Goal: Task Accomplishment & Management: Manage account settings

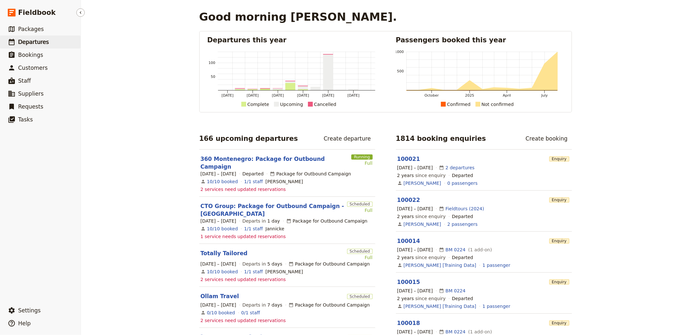
click at [41, 37] on link "​ Departures" at bounding box center [40, 42] width 81 height 13
select select "CREATED_AT"
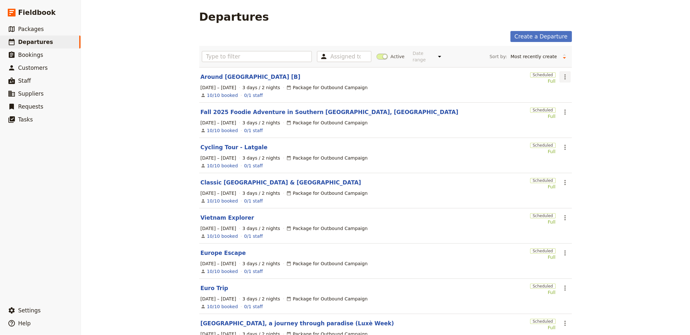
click at [564, 78] on icon "Actions" at bounding box center [565, 77] width 8 height 8
click at [574, 101] on span "Clone this departure" at bounding box center [584, 100] width 46 height 6
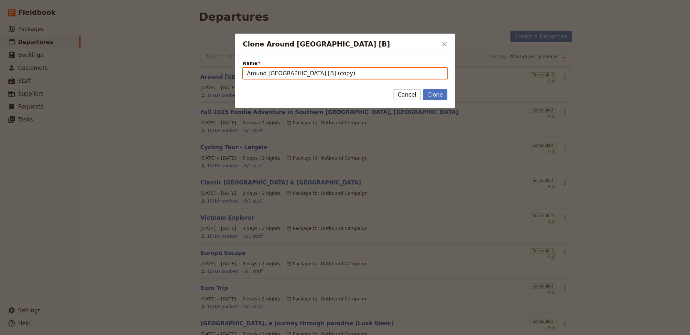
drag, startPoint x: 288, startPoint y: 73, endPoint x: 383, endPoint y: 80, distance: 95.7
click at [383, 80] on form "Name Around [GEOGRAPHIC_DATA] [B] (copy) Clone Cancel" at bounding box center [345, 81] width 220 height 53
drag, startPoint x: 260, startPoint y: 73, endPoint x: 204, endPoint y: 70, distance: 55.7
click at [204, 335] on div "Clone Around [GEOGRAPHIC_DATA] [B] ​ Name Around [GEOGRAPHIC_DATA] [with Edit] …" at bounding box center [345, 335] width 690 height 0
paste input "God Save The King 2025"
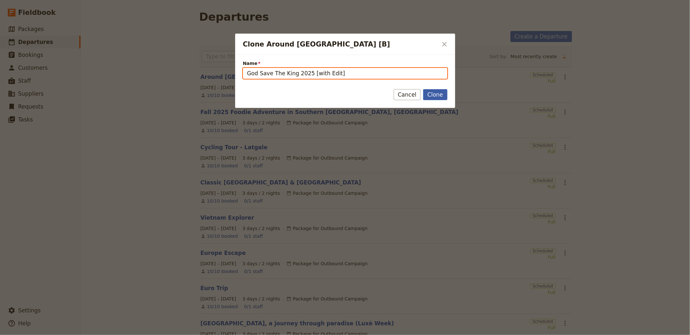
type input "God Save The King 2025 [with Edit]"
click at [439, 91] on button "Clone" at bounding box center [435, 94] width 24 height 11
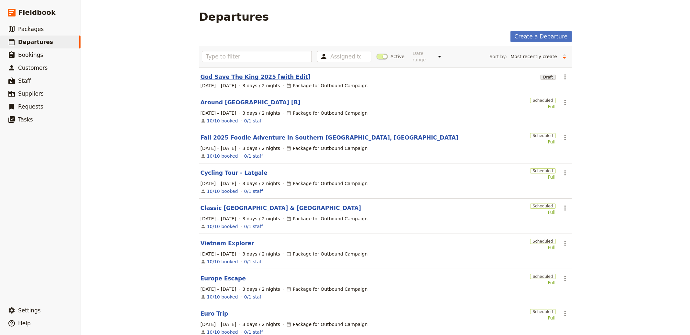
click at [221, 76] on link "God Save The King 2025 [with Edit]" at bounding box center [256, 77] width 110 height 8
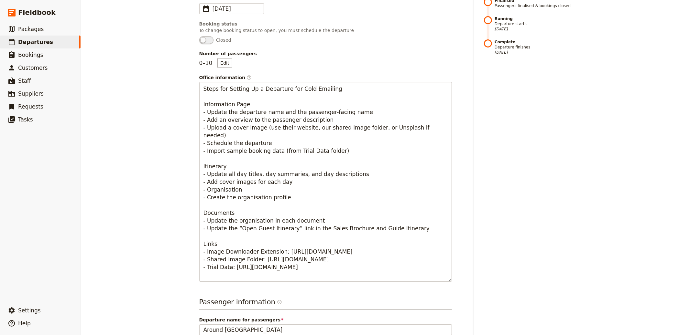
scroll to position [246, 0]
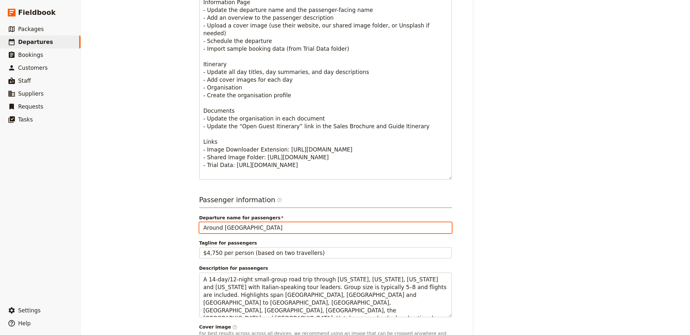
drag, startPoint x: 180, startPoint y: 222, endPoint x: 171, endPoint y: 222, distance: 8.1
click at [171, 222] on div "God Save The King 2025 [with Edit] ​ Draft [DATE] – [DATE] 3 days / 2 nights 0/…" at bounding box center [385, 167] width 609 height 335
paste input "God Save The King 2025"
type input "God Save The King 2025"
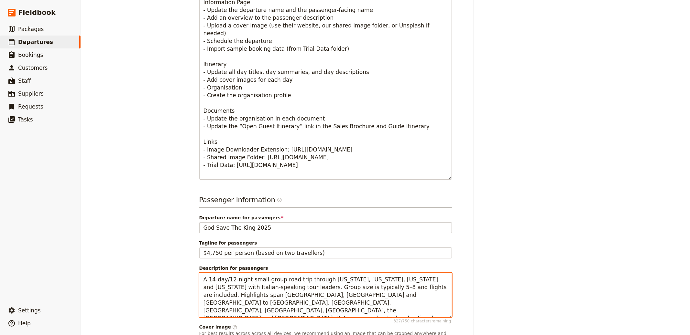
click at [316, 290] on textarea "A 14-day/12-night small-group road trip through [US_STATE], [US_STATE], [US_STA…" at bounding box center [325, 295] width 253 height 45
paste textarea "hosted 11-night group tour across [GEOGRAPHIC_DATA] and [GEOGRAPHIC_DATA], [DAT…"
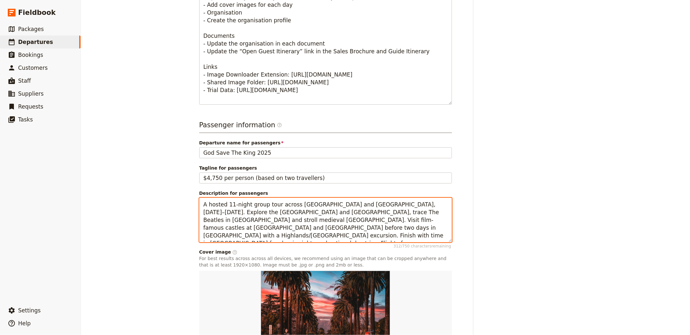
scroll to position [380, 0]
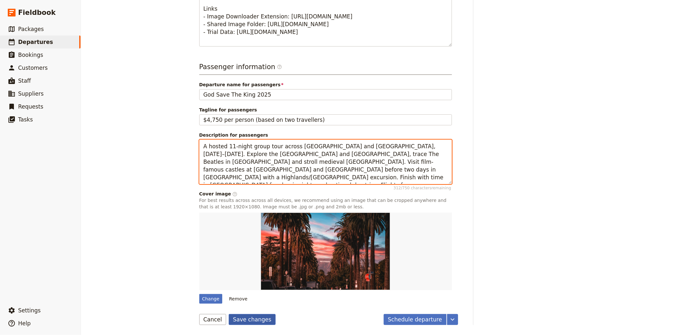
type textarea "A hosted 11-night group tour across [GEOGRAPHIC_DATA] and [GEOGRAPHIC_DATA], [D…"
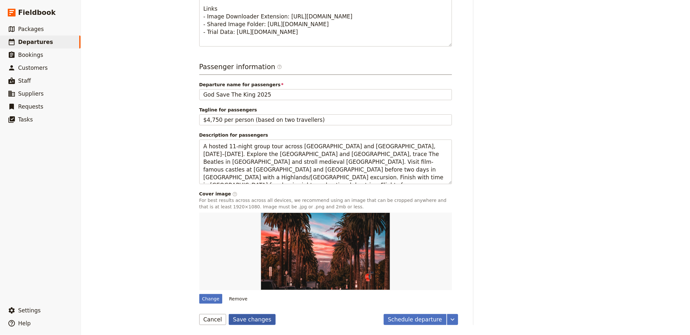
click at [248, 320] on button "Save changes" at bounding box center [252, 319] width 47 height 11
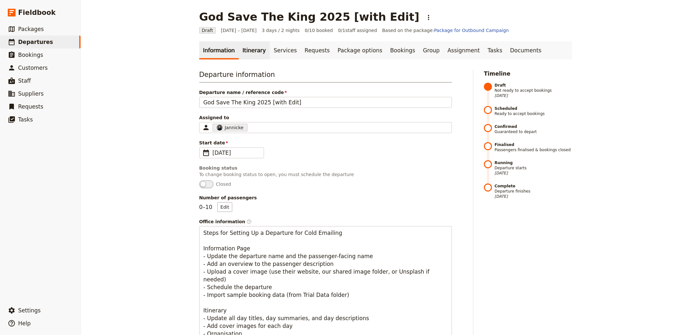
click at [247, 54] on link "Itinerary" at bounding box center [254, 50] width 31 height 18
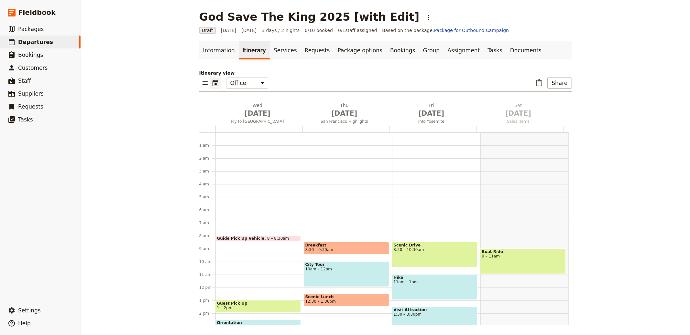
scroll to position [84, 0]
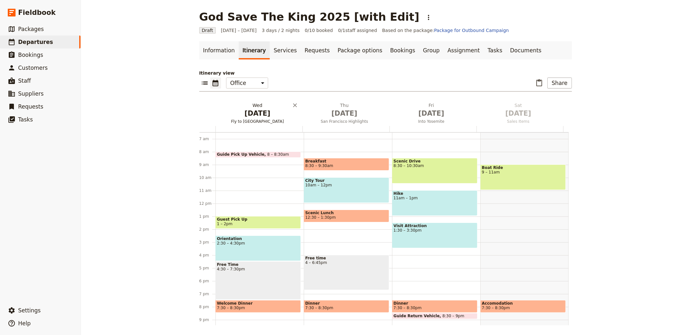
click at [250, 110] on span "[DATE]" at bounding box center [257, 114] width 79 height 10
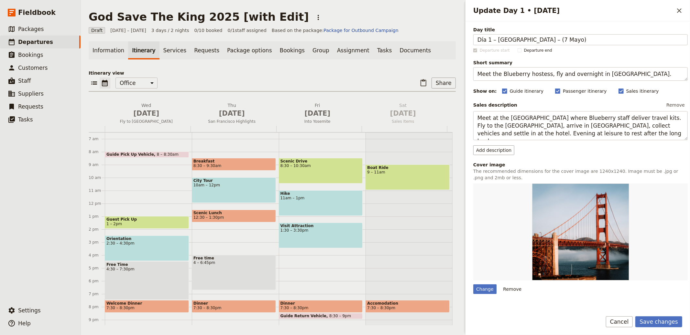
drag, startPoint x: 495, startPoint y: 41, endPoint x: 431, endPoint y: 35, distance: 63.7
click at [431, 35] on div "God Save The King 2025 [with Edit] ​ Draft [DATE] – [DATE] 3 days / 2 nights 0/…" at bounding box center [385, 167] width 609 height 335
drag, startPoint x: 587, startPoint y: 40, endPoint x: 606, endPoint y: 41, distance: 19.8
click at [606, 41] on input "Cotswolds – (7 Mayo)" at bounding box center [580, 39] width 214 height 11
type input "Cotswolds"
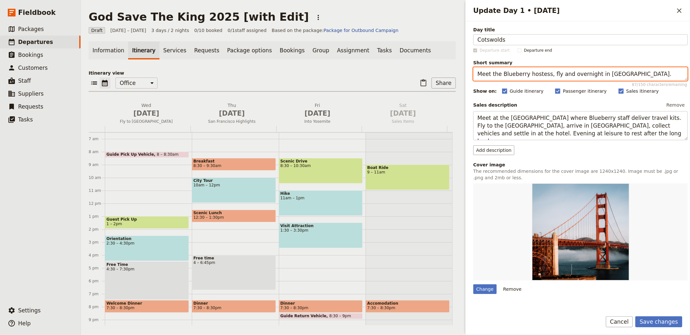
click at [541, 72] on textarea "Meet the Blueberry hostess, fly and overnight in [GEOGRAPHIC_DATA]." at bounding box center [580, 74] width 214 height 14
paste textarea "Arrive Heathrow, transfer to the Cotswolds; welcome pub drink"
type textarea "Arrive Heathrow, transfer to the Cotswolds; welcome pub drink."
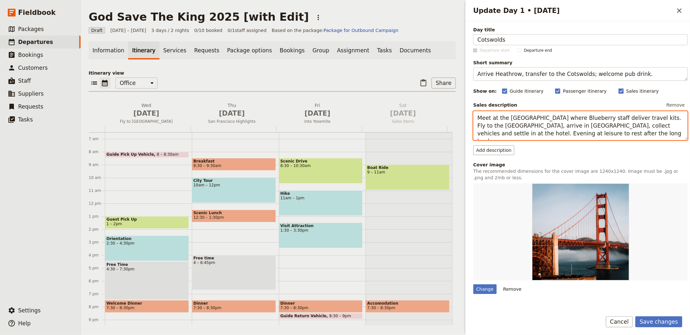
click at [558, 120] on textarea "Meet at the [GEOGRAPHIC_DATA] where Blueberry staff deliver travel kits. Fly to…" at bounding box center [580, 125] width 214 height 29
paste textarea "Arrive at [GEOGRAPHIC_DATA] where the Love Londres team meets the group and esc…"
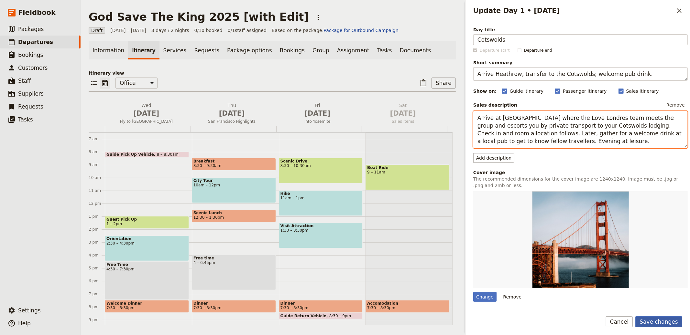
type textarea "Arrive at [GEOGRAPHIC_DATA] where the Love Londres team meets the group and esc…"
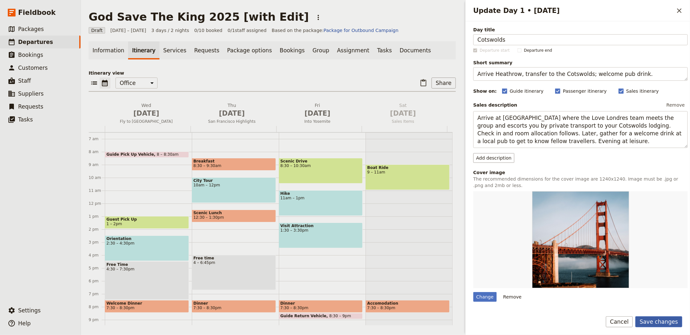
click at [663, 324] on button "Save changes" at bounding box center [658, 322] width 47 height 11
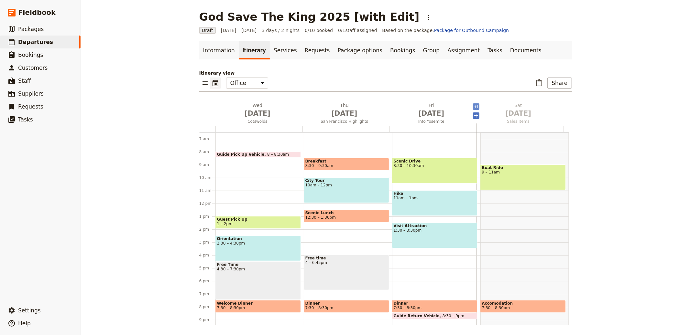
click at [340, 113] on span "[DATE]" at bounding box center [344, 114] width 79 height 10
click at [392, 113] on span "[DATE]" at bounding box center [431, 114] width 79 height 10
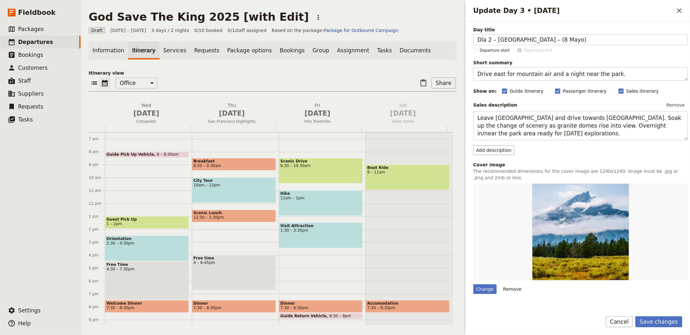
drag, startPoint x: 485, startPoint y: 40, endPoint x: 431, endPoint y: 36, distance: 54.2
click at [431, 36] on div "God Save The King 2025 [with Edit] ​ Draft [DATE] – [DATE] 3 days / 2 nights 0/…" at bounding box center [385, 167] width 609 height 335
drag, startPoint x: 502, startPoint y: 39, endPoint x: 582, endPoint y: 35, distance: 80.0
click at [570, 33] on div "Day title Cotswolds – (8 Mayo)" at bounding box center [580, 36] width 214 height 19
click at [563, 42] on input "– (8 Mayo)" at bounding box center [580, 39] width 214 height 11
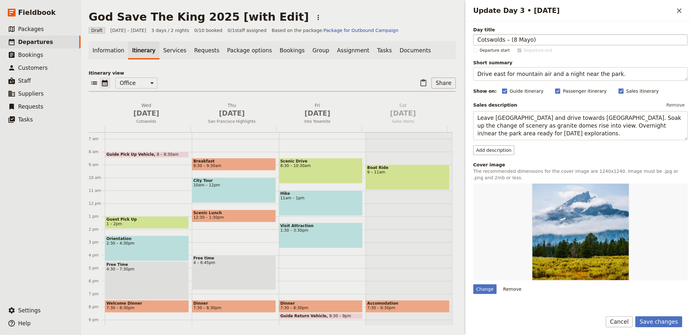
drag, startPoint x: 531, startPoint y: 39, endPoint x: 503, endPoint y: 38, distance: 28.2
click at [503, 38] on input "Cotswolds – (8 Mayo)" at bounding box center [580, 39] width 214 height 11
type input "Cotswolds"
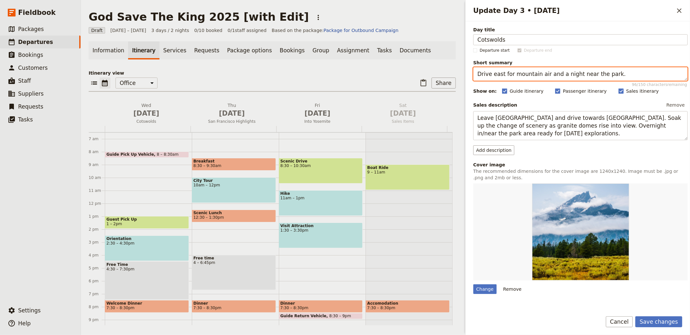
click at [566, 77] on textarea "Drive east for mountain air and a night near the park." at bounding box center [580, 74] width 214 height 14
paste textarea "[GEOGRAPHIC_DATA] villages, pub lunch, then on to [GEOGRAPHIC_DATA]"
type textarea "[GEOGRAPHIC_DATA] villages, pub lunch, then on to [GEOGRAPHIC_DATA]."
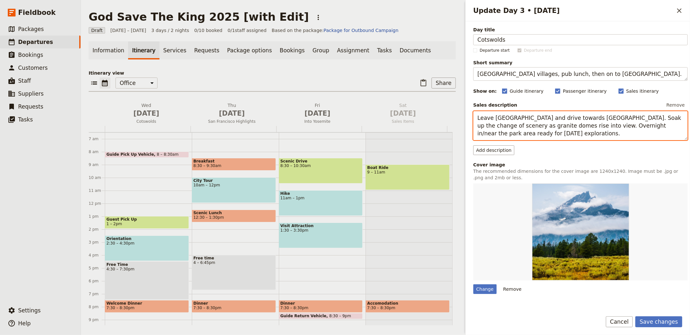
click at [560, 125] on textarea "Leave [GEOGRAPHIC_DATA] and drive towards [GEOGRAPHIC_DATA]. Soak up the change…" at bounding box center [580, 125] width 214 height 29
paste textarea "Spend the morning among rolling pastures, rivers and stone villages; [GEOGRAPHI…"
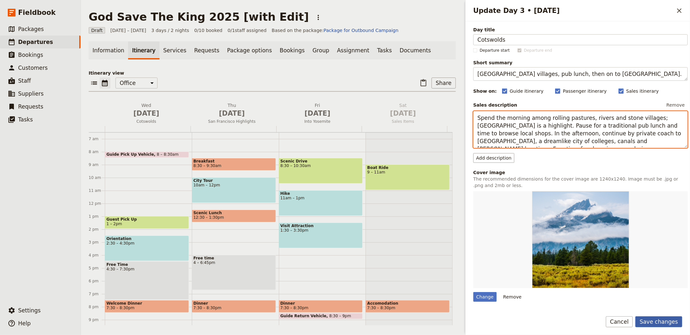
type textarea "Spend the morning among rolling pastures, rivers and stone villages; [GEOGRAPHI…"
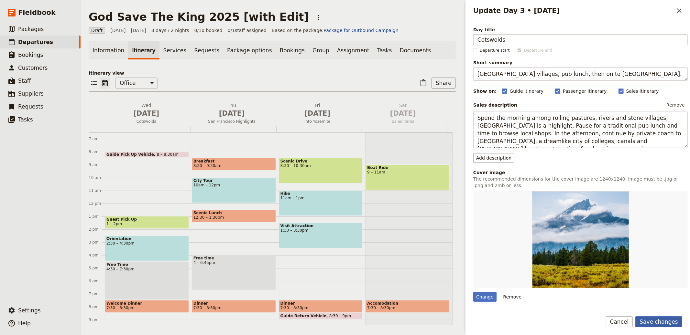
click at [652, 317] on button "Save changes" at bounding box center [658, 322] width 47 height 11
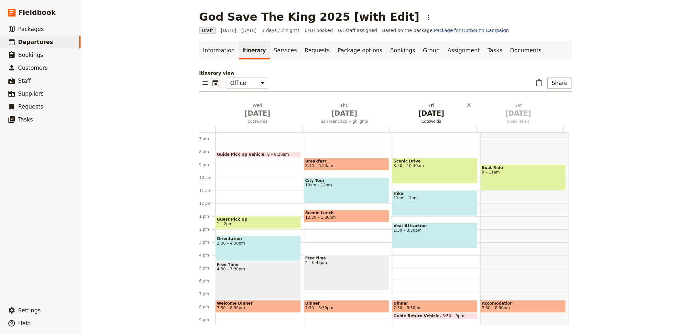
click at [424, 118] on span "[DATE]" at bounding box center [431, 114] width 79 height 10
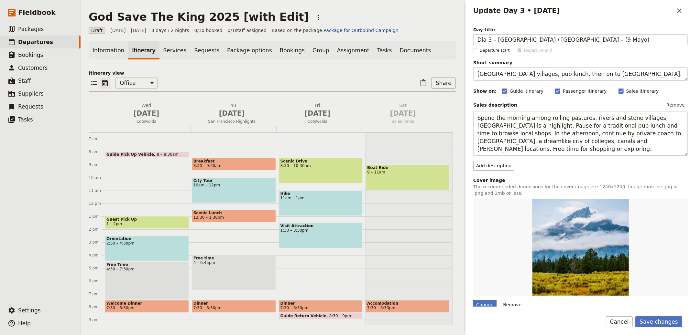
drag, startPoint x: 496, startPoint y: 40, endPoint x: 446, endPoint y: 36, distance: 50.7
click at [447, 37] on div "God Save The King 2025 [with Edit] ​ Draft [DATE] – [DATE] 3 days / 2 nights 0/…" at bounding box center [385, 167] width 609 height 335
drag, startPoint x: 576, startPoint y: 40, endPoint x: 521, endPoint y: 40, distance: 54.3
click at [521, 40] on input "[GEOGRAPHIC_DATA] / [GEOGRAPHIC_DATA] – (9 Mayo)" at bounding box center [580, 39] width 214 height 11
type input "[GEOGRAPHIC_DATA] / [GEOGRAPHIC_DATA]"
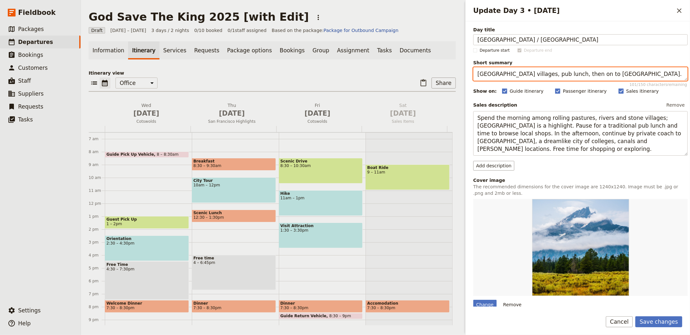
click at [593, 71] on textarea "[GEOGRAPHIC_DATA] villages, pub lunch, then on to [GEOGRAPHIC_DATA]." at bounding box center [580, 74] width 214 height 14
paste textarea "Oxford walking tour, afternoon tea, transfer to Liverpool & Cavern Club"
type textarea "Oxford walking tour, afternoon tea, transfer to Liverpool & Cavern Club."
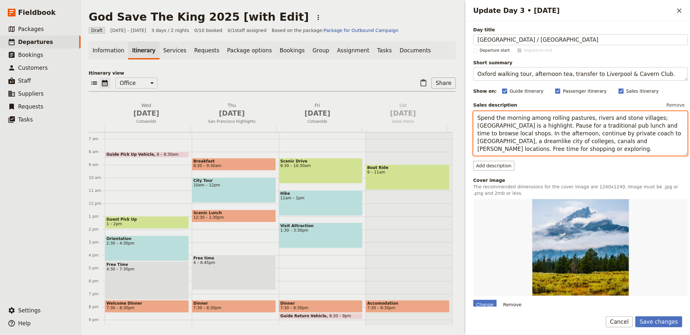
click at [556, 130] on textarea "Spend the morning among rolling pastures, rivers and stone villages; [GEOGRAPHI…" at bounding box center [580, 133] width 214 height 45
paste textarea "et off on a guided walk to [GEOGRAPHIC_DATA], the [GEOGRAPHIC_DATA] and the [GE…"
type textarea "Set off on a guided walk to [GEOGRAPHIC_DATA], the [GEOGRAPHIC_DATA] and the Ra…"
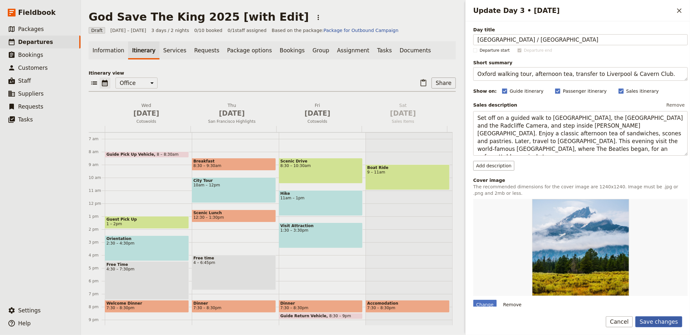
click at [660, 322] on button "Save changes" at bounding box center [658, 322] width 47 height 11
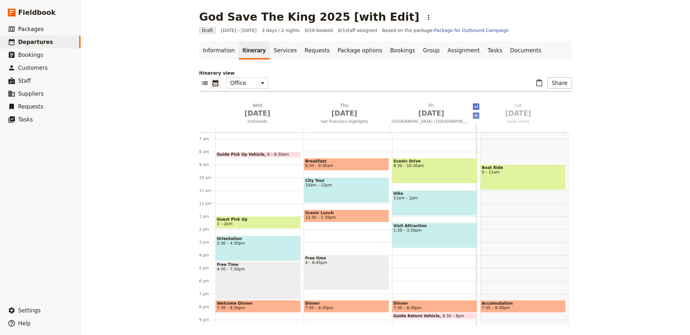
drag, startPoint x: 337, startPoint y: 118, endPoint x: 360, endPoint y: 115, distance: 22.8
click at [337, 117] on span "[DATE]" at bounding box center [344, 114] width 79 height 10
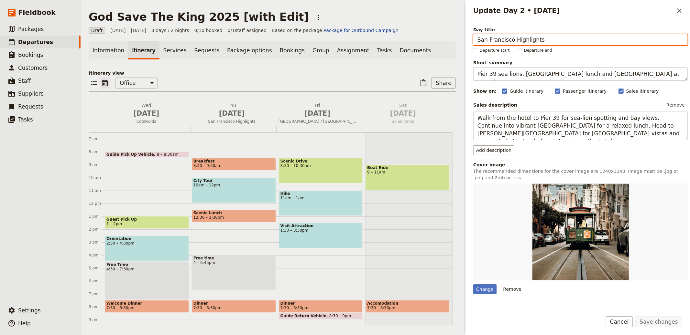
click at [503, 39] on input "San Francisco Highlights" at bounding box center [580, 39] width 214 height 11
paste input "[GEOGRAPHIC_DATA]"
type input "Cotswolds"
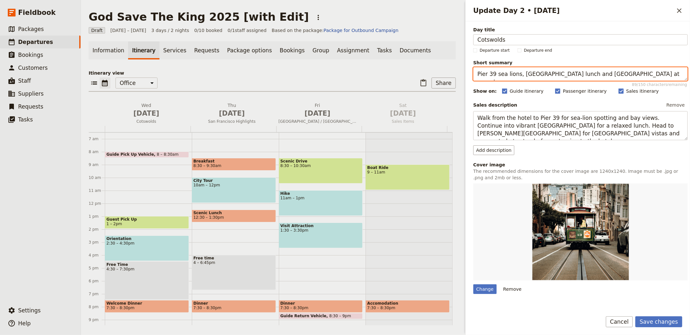
click at [588, 75] on textarea "Pier 39 sea lions, [GEOGRAPHIC_DATA] lunch and [GEOGRAPHIC_DATA] at sunset." at bounding box center [580, 74] width 214 height 14
paste textarea "[GEOGRAPHIC_DATA] villages, pub lunch, then on to [GEOGRAPHIC_DATA]"
type textarea "[GEOGRAPHIC_DATA] villages, pub lunch, then on to [GEOGRAPHIC_DATA]."
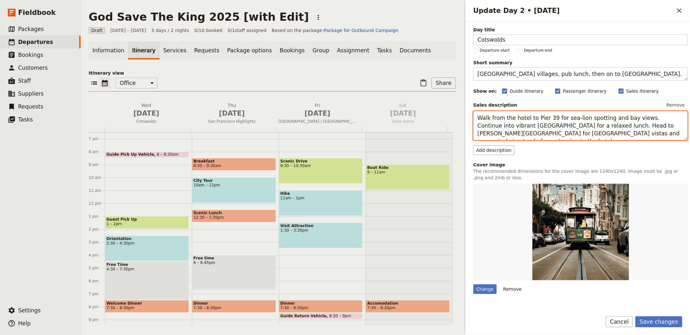
click at [581, 120] on textarea "Walk from the hotel to Pier 39 for sea-lion spotting and bay views. Continue in…" at bounding box center [580, 125] width 214 height 29
paste textarea "Spend the morning among rolling pastures, rivers and stone villages; [GEOGRAPHI…"
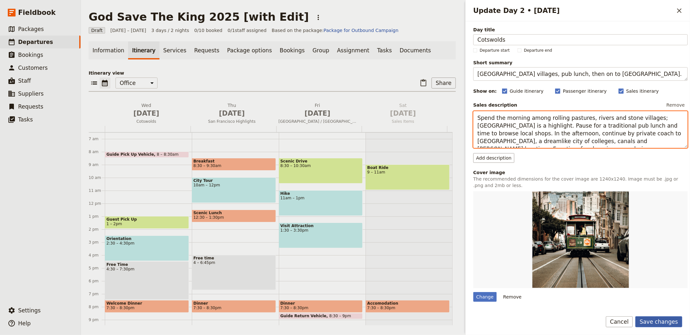
type textarea "Spend the morning among rolling pastures, rivers and stone villages; [GEOGRAPHI…"
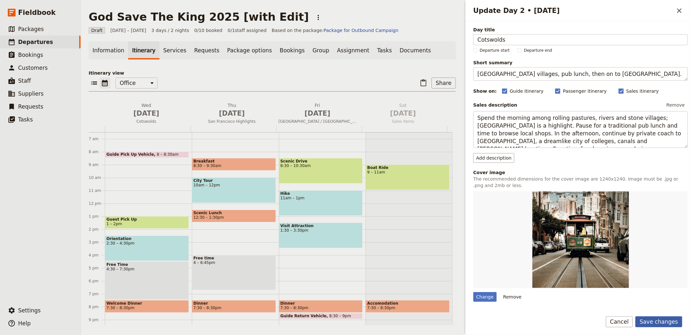
click at [663, 319] on button "Save changes" at bounding box center [658, 322] width 47 height 11
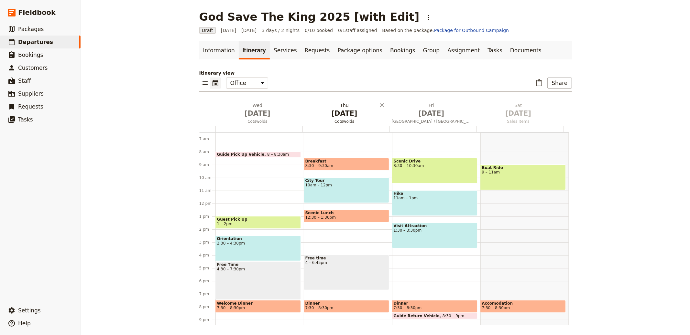
click at [330, 113] on span "[DATE]" at bounding box center [344, 114] width 79 height 10
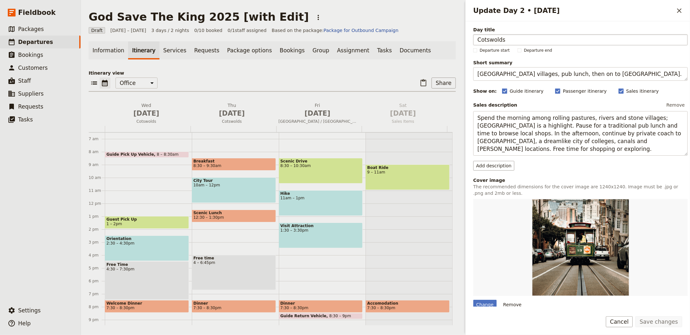
click at [493, 39] on input "Cotswolds" at bounding box center [580, 39] width 214 height 11
click at [660, 8] on h2 "Update Day 2 • [DATE]" at bounding box center [573, 11] width 201 height 10
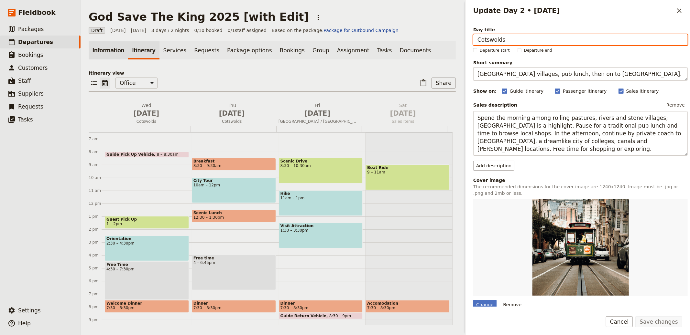
click at [111, 50] on link "Information" at bounding box center [108, 50] width 39 height 18
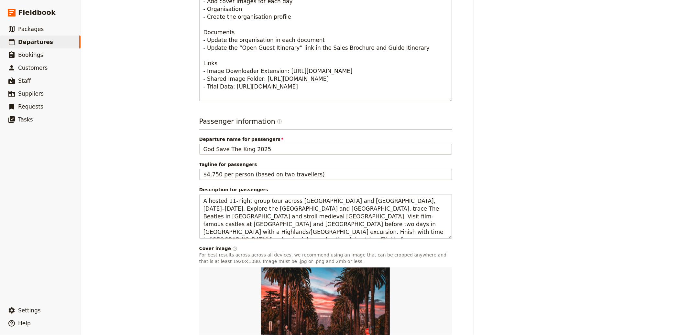
scroll to position [364, 0]
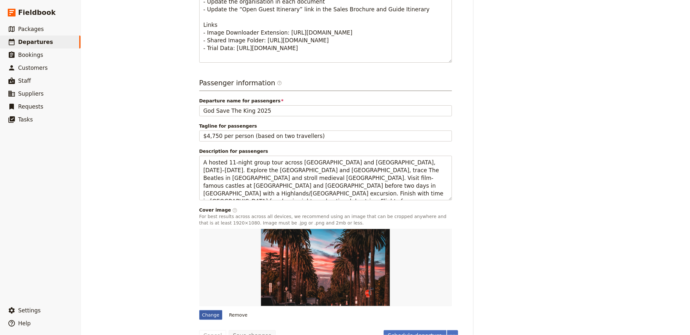
click at [207, 312] on div "Change" at bounding box center [210, 316] width 23 height 10
click at [199, 311] on input "Change" at bounding box center [199, 310] width 0 height 0
type input "C:\fakepath\jorg-angeli-S56zN8cV5fk-unsplash (2).jpg"
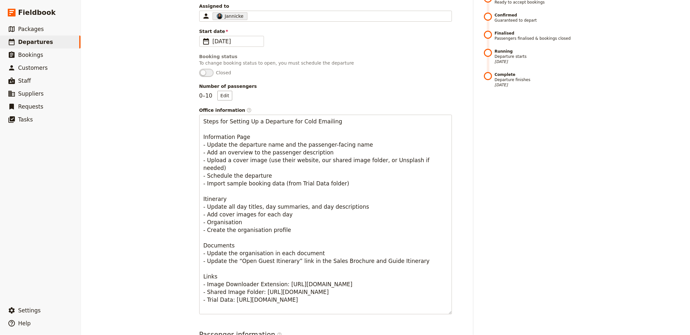
scroll to position [0, 0]
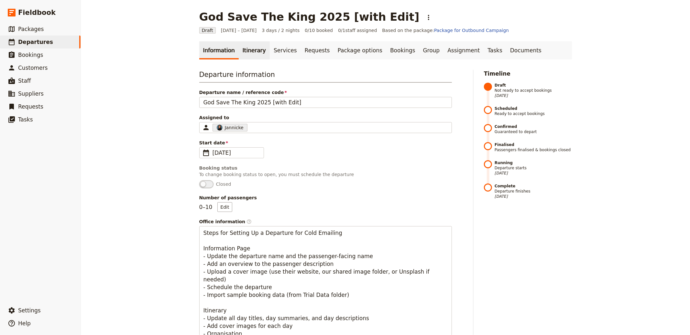
click at [249, 51] on link "Itinerary" at bounding box center [254, 50] width 31 height 18
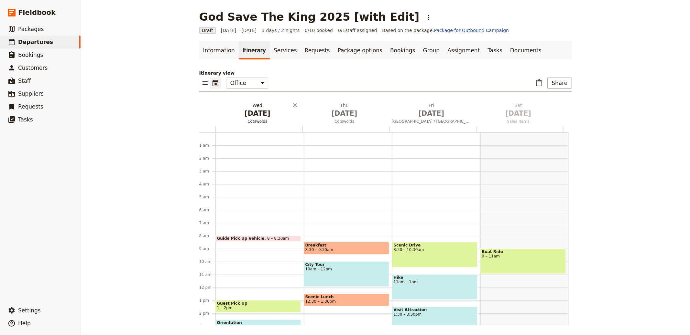
scroll to position [84, 0]
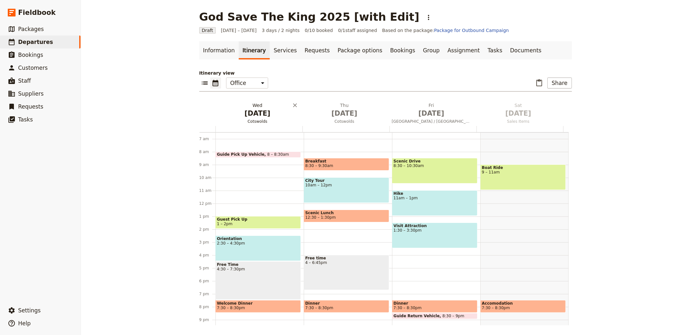
click at [246, 118] on button "[DATE] Cotswolds" at bounding box center [258, 114] width 87 height 24
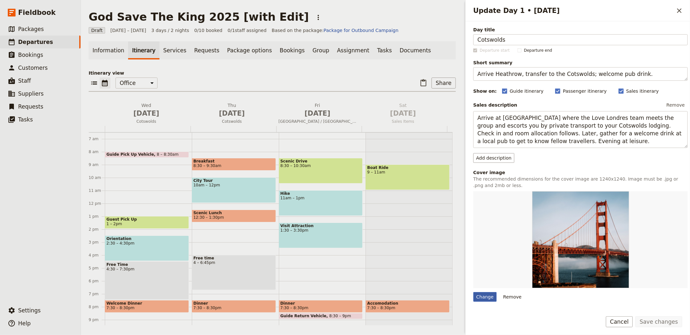
click at [485, 295] on div "Change" at bounding box center [484, 297] width 23 height 10
click at [473, 292] on input "Change" at bounding box center [473, 292] width 0 height 0
type input "C:\fakepath\[PERSON_NAME]-0G1-MMD3YGI-unsplash.jpg"
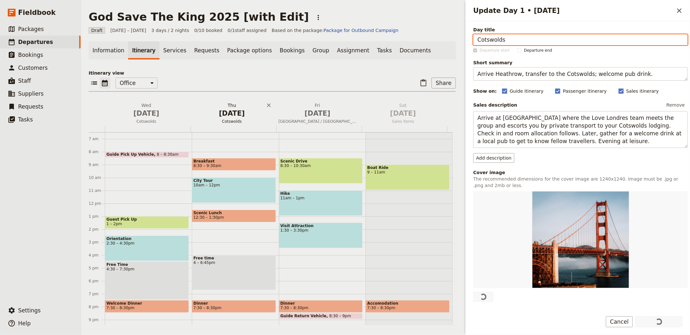
click at [214, 113] on span "[DATE]" at bounding box center [232, 114] width 78 height 10
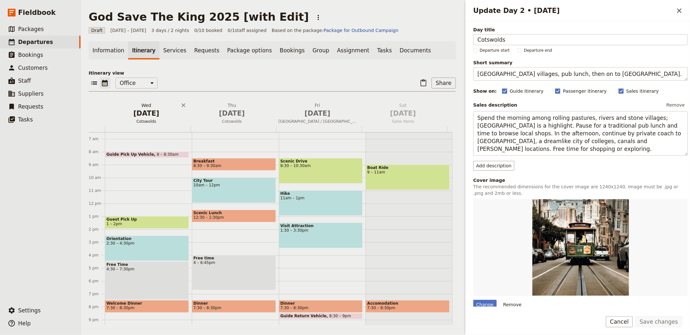
click at [142, 114] on span "[DATE]" at bounding box center [146, 114] width 78 height 10
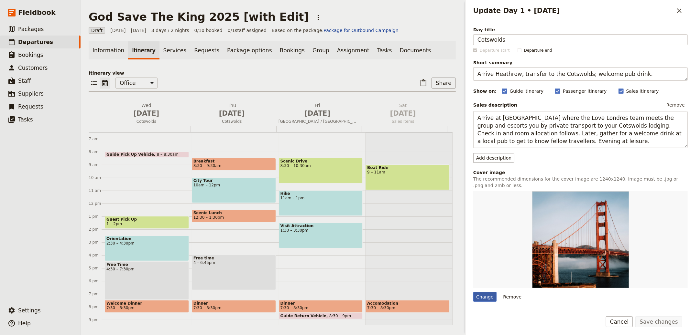
click at [491, 300] on div "Change" at bounding box center [484, 297] width 23 height 10
click at [473, 292] on input "Change" at bounding box center [473, 292] width 0 height 0
type input "C:\fakepath\[PERSON_NAME]-3blV4-86aUo-unsplash.jpg"
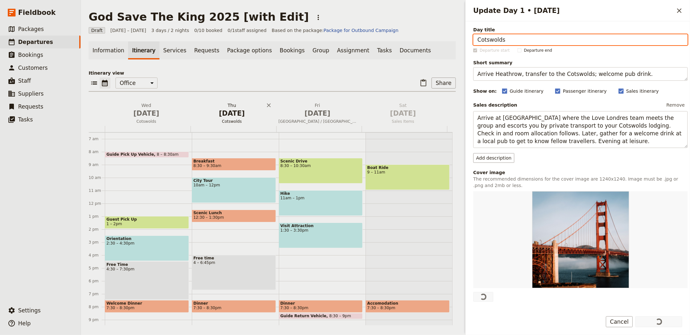
click at [235, 105] on h2 "[DATE] Cotswolds" at bounding box center [232, 110] width 78 height 16
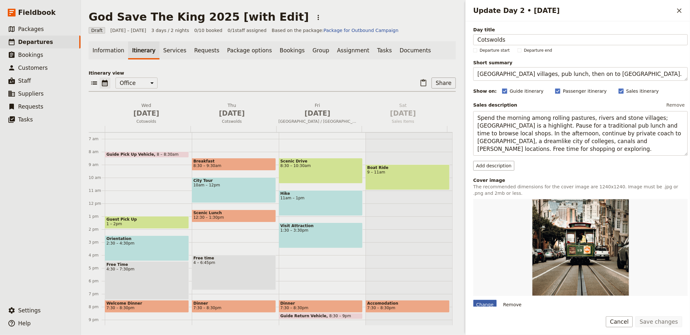
click at [485, 304] on div "Change" at bounding box center [484, 305] width 23 height 10
click at [473, 300] on input "Change" at bounding box center [473, 300] width 0 height 0
type input "C:\fakepath\ugur-akdemir-SlxUuF34JD0-unsplash.jpg"
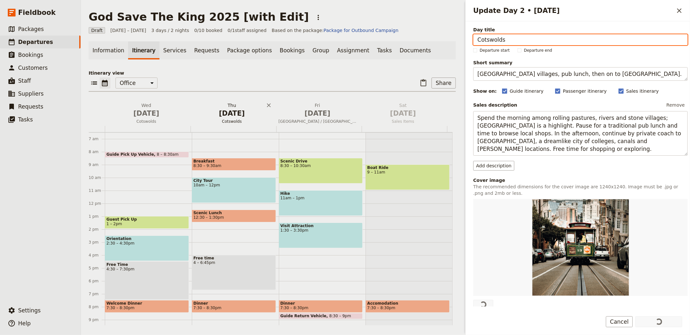
click at [229, 111] on span "[DATE]" at bounding box center [232, 114] width 78 height 10
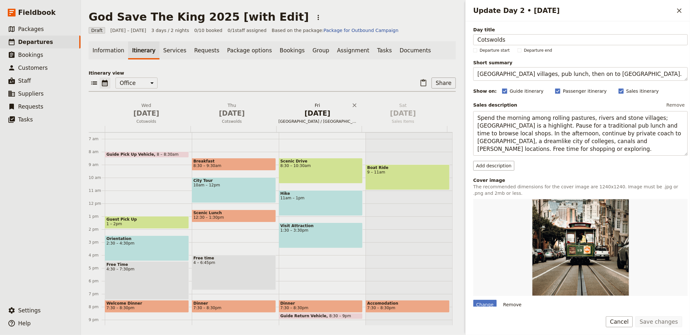
click at [326, 114] on span "[DATE]" at bounding box center [317, 114] width 78 height 10
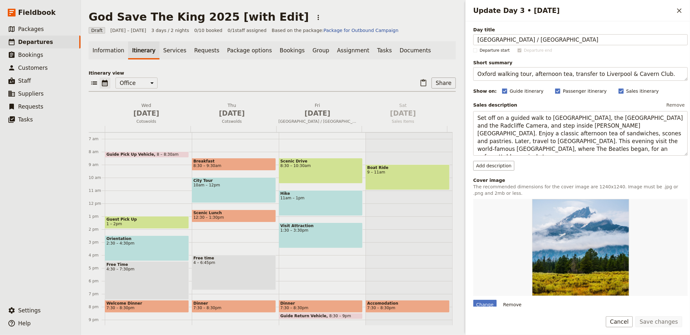
click at [478, 299] on div "Change Remove" at bounding box center [580, 254] width 214 height 111
click at [480, 301] on div "Change" at bounding box center [484, 305] width 23 height 10
click at [473, 300] on input "Change" at bounding box center [473, 300] width 0 height 0
type input "C:\fakepath\ugur-akdemir-SlxUuF34JD0-unsplash.jpg"
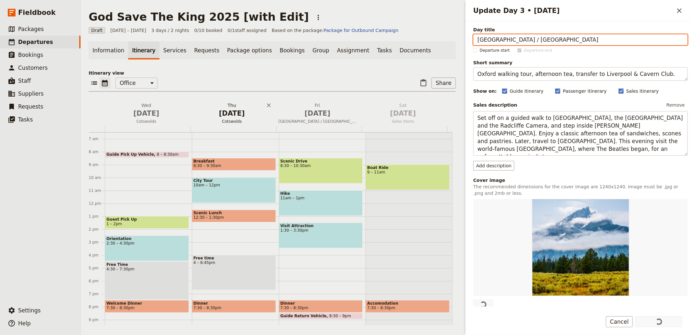
click at [223, 112] on span "[DATE]" at bounding box center [232, 114] width 78 height 10
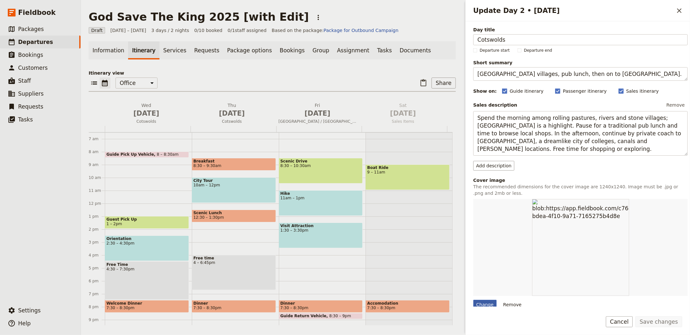
click at [488, 304] on div "Change" at bounding box center [484, 305] width 23 height 10
click at [473, 300] on input "Change" at bounding box center [473, 300] width 0 height 0
type input "C:\fakepath\[PERSON_NAME]-0G1-MMD3YGI-unsplash.jpg"
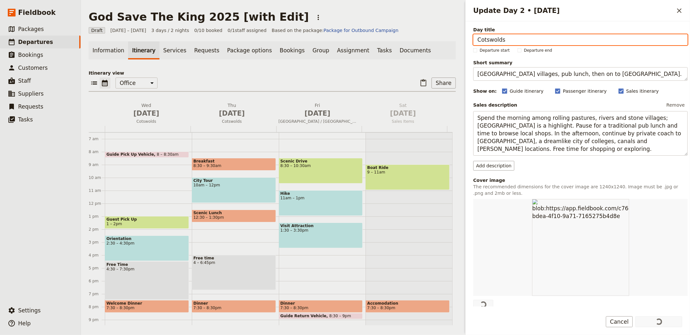
click at [412, 8] on main "God Save The King 2025 [with Edit] ​ Draft [DATE] – [DATE] 3 days / 2 nights 0/…" at bounding box center [272, 168] width 383 height 336
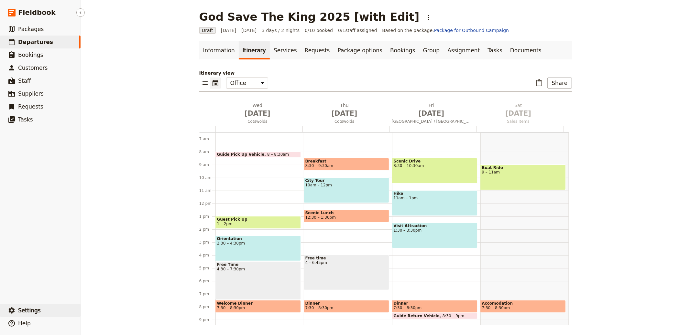
click at [64, 312] on button "​ Settings" at bounding box center [40, 310] width 81 height 13
click at [506, 52] on link "Documents" at bounding box center [525, 50] width 39 height 18
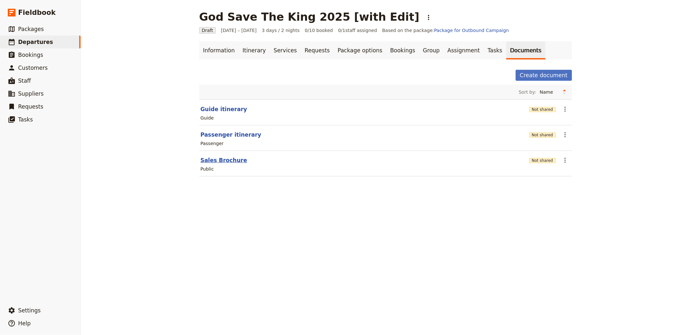
click at [214, 161] on button "Sales Brochure" at bounding box center [224, 161] width 47 height 8
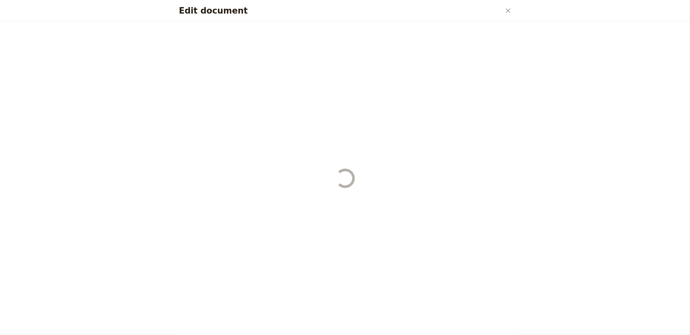
select select "DEFAULT"
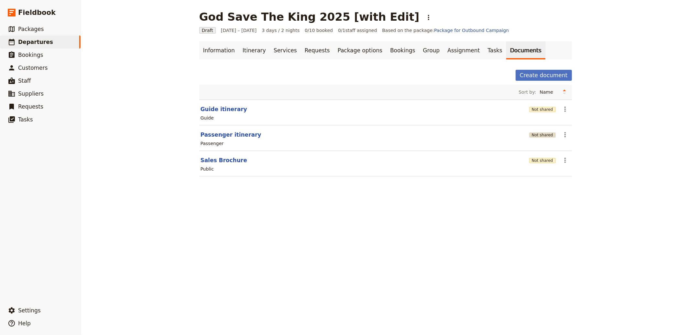
click at [535, 137] on button "Not shared" at bounding box center [542, 135] width 27 height 5
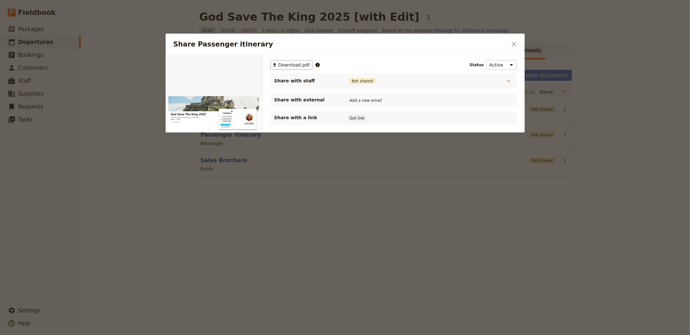
click at [357, 118] on button "Get link" at bounding box center [357, 118] width 18 height 7
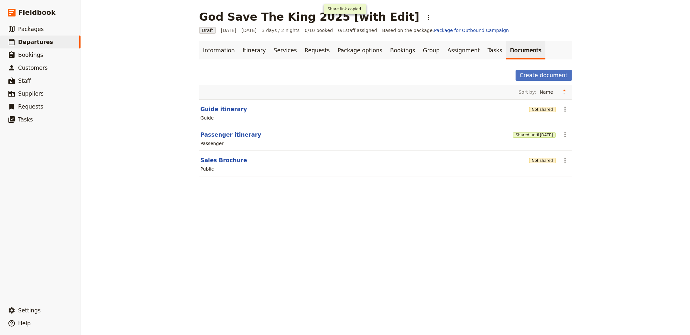
click at [223, 155] on section "Sales Brochure Not shared ​ Public" at bounding box center [385, 164] width 373 height 26
click at [222, 160] on button "Sales Brochure" at bounding box center [224, 161] width 47 height 8
select select "DEFAULT"
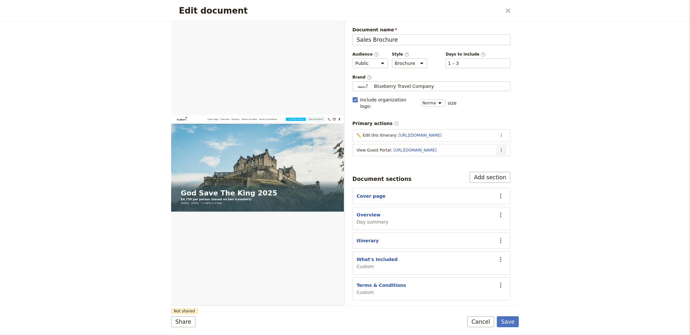
drag, startPoint x: 501, startPoint y: 143, endPoint x: 500, endPoint y: 146, distance: 3.4
click at [501, 148] on icon "Actions" at bounding box center [501, 150] width 5 height 5
click at [485, 158] on span "Edit action" at bounding box center [476, 158] width 52 height 6
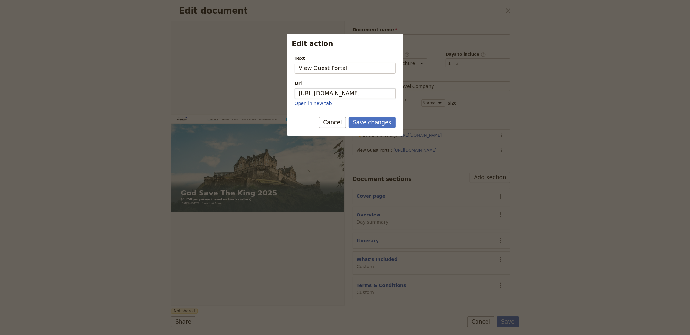
drag, startPoint x: 336, startPoint y: 100, endPoint x: 337, endPoint y: 96, distance: 4.1
click at [336, 100] on p "Open in new tab" at bounding box center [345, 103] width 101 height 6
click at [338, 96] on input "[URL][DOMAIN_NAME]" at bounding box center [345, 93] width 101 height 11
paste input "gT7Tmrd7nQZikG_oy-TLq"
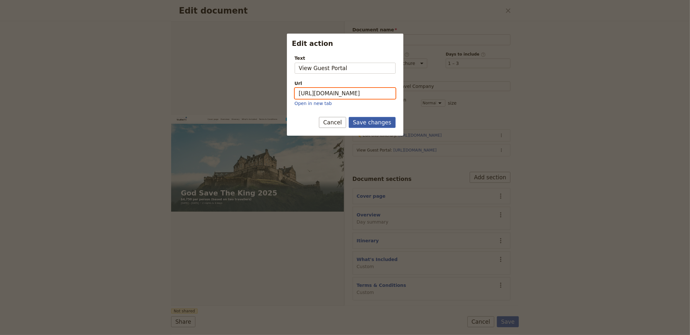
type input "[URL][DOMAIN_NAME]"
click at [365, 125] on button "Save changes" at bounding box center [372, 122] width 47 height 11
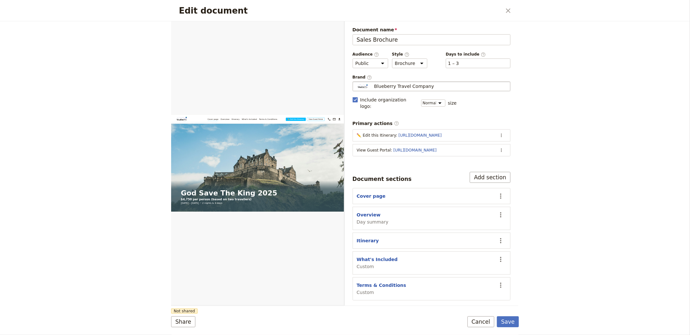
click at [430, 87] on div "Blueberry Travel Company" at bounding box center [431, 86] width 152 height 6
click at [355, 82] on input "Blueberry Travel Company" at bounding box center [355, 82] width 0 height 0
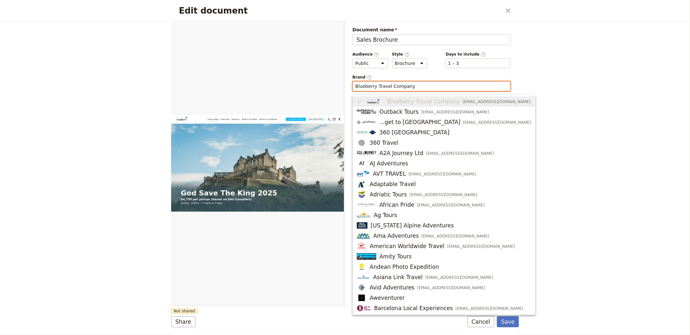
type input ";"
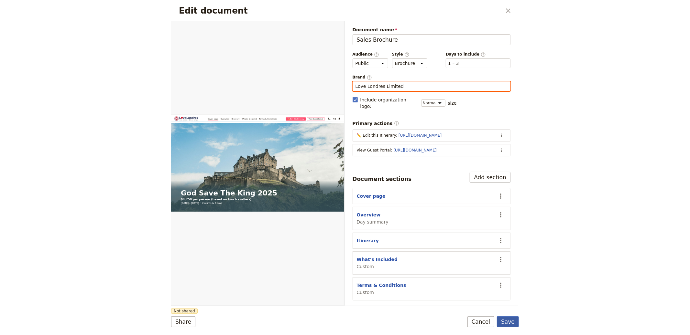
type input "Love Londres Limited"
click at [500, 323] on button "Save" at bounding box center [508, 322] width 22 height 11
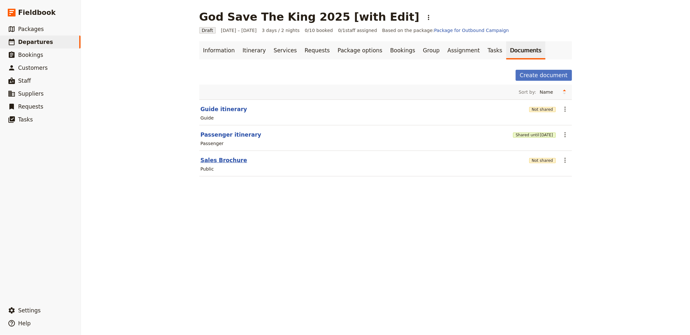
click at [222, 162] on button "Sales Brochure" at bounding box center [224, 161] width 47 height 8
select select "DEFAULT"
click at [237, 137] on button "Passenger itinerary" at bounding box center [231, 135] width 61 height 8
select select "PASSENGER"
select select "RUN_SHEET"
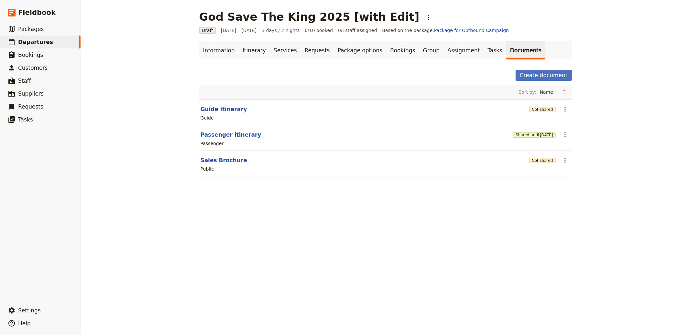
select select "LARGE"
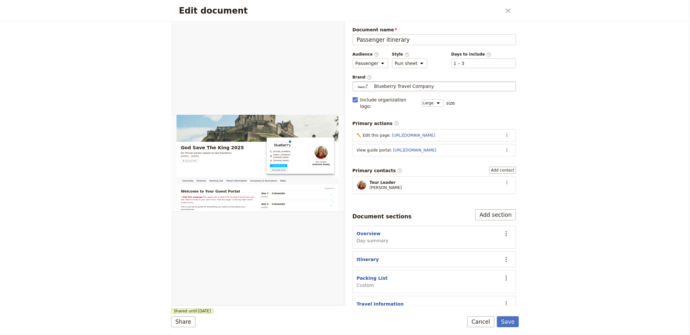
click at [423, 84] on span "Blueberry Travel Company" at bounding box center [404, 86] width 60 height 6
click at [355, 82] on input "Blueberry Travel Company" at bounding box center [355, 82] width 0 height 0
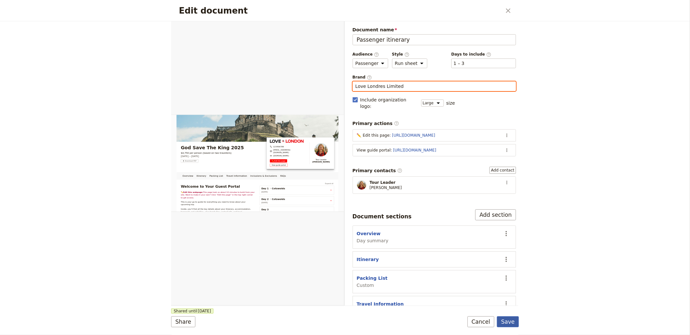
type input "Love Londres Limited"
click at [507, 317] on form "Overview Itinerary Packing List Travel Information Inclusions & Exclusions FAQs…" at bounding box center [345, 178] width 348 height 314
click at [507, 319] on button "Save" at bounding box center [508, 322] width 22 height 11
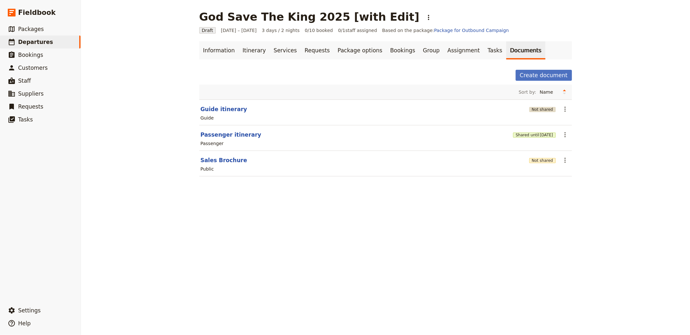
click at [538, 108] on button "Not shared" at bounding box center [542, 109] width 27 height 5
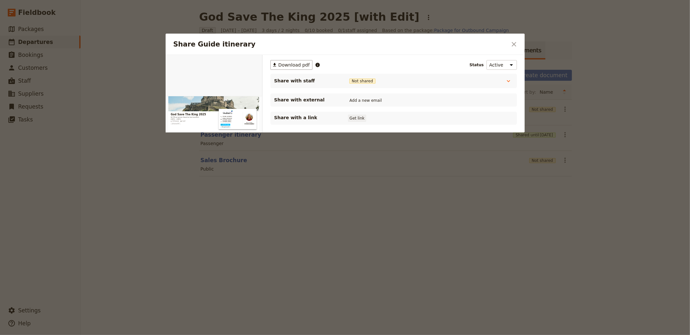
click at [354, 116] on button "Get link" at bounding box center [357, 118] width 18 height 7
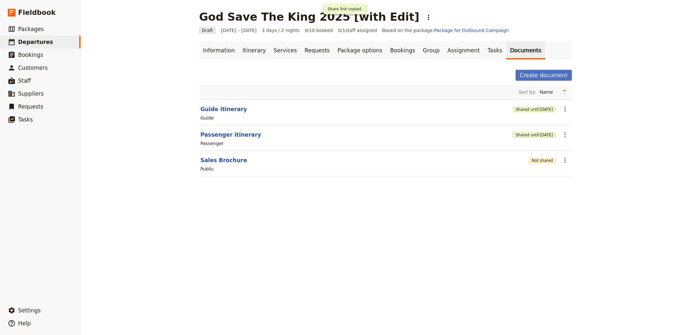
click at [220, 130] on section "Passenger itinerary Shared until [DATE] ​ Passenger" at bounding box center [385, 138] width 373 height 26
click at [221, 132] on button "Passenger itinerary" at bounding box center [231, 135] width 61 height 8
select select "PASSENGER"
select select "RUN_SHEET"
select select "LARGE"
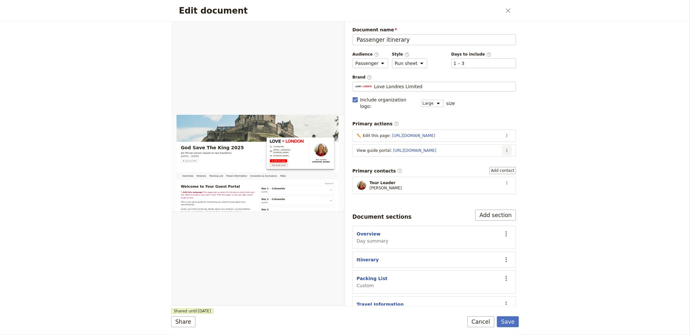
click at [504, 146] on button "​" at bounding box center [507, 151] width 10 height 10
click at [486, 157] on span "Edit action" at bounding box center [476, 158] width 52 height 6
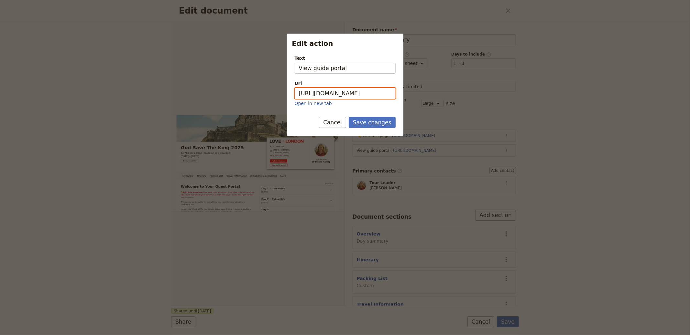
click at [344, 93] on input "[URL][DOMAIN_NAME]" at bounding box center [345, 93] width 101 height 11
paste input "40MioUgrEjehjOlEHxHxZ"
type input "[URL][DOMAIN_NAME]"
click at [377, 123] on button "Save changes" at bounding box center [372, 122] width 47 height 11
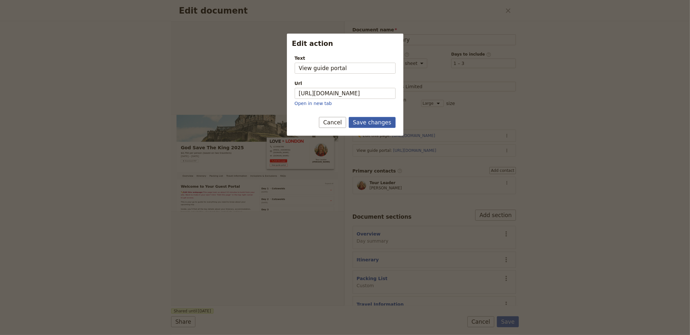
scroll to position [0, 0]
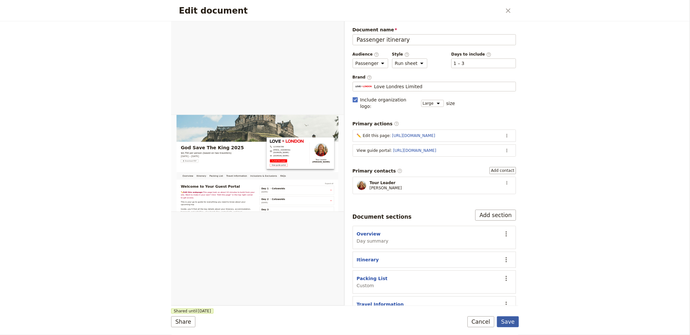
click at [512, 320] on button "Save" at bounding box center [508, 322] width 22 height 11
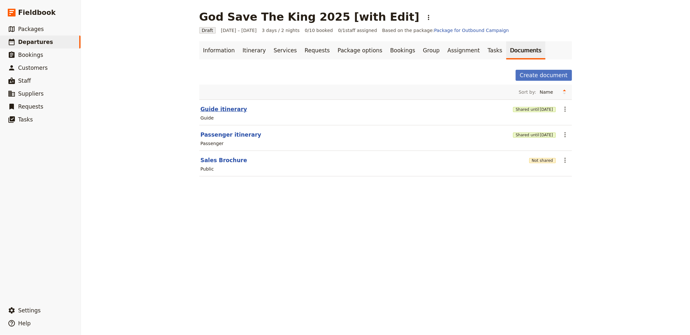
click at [224, 110] on button "Guide itinerary" at bounding box center [224, 109] width 47 height 8
select select "STAFF"
select select "RUN_SHEET"
select select "LARGE"
click at [542, 133] on span "[DATE]" at bounding box center [546, 135] width 13 height 5
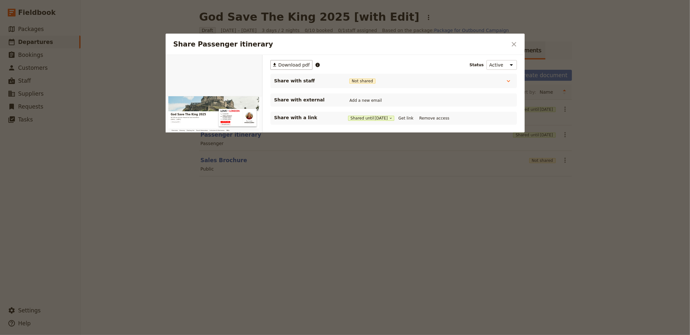
drag, startPoint x: 410, startPoint y: 116, endPoint x: 401, endPoint y: 119, distance: 8.8
click at [410, 116] on button "Get link" at bounding box center [406, 118] width 18 height 7
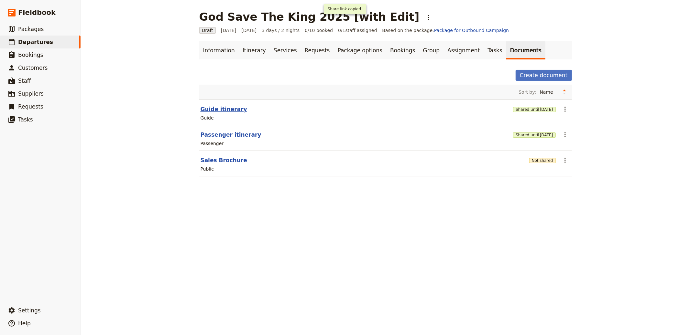
click at [218, 109] on button "Guide itinerary" at bounding box center [224, 109] width 47 height 8
select select "STAFF"
select select "RUN_SHEET"
select select "LARGE"
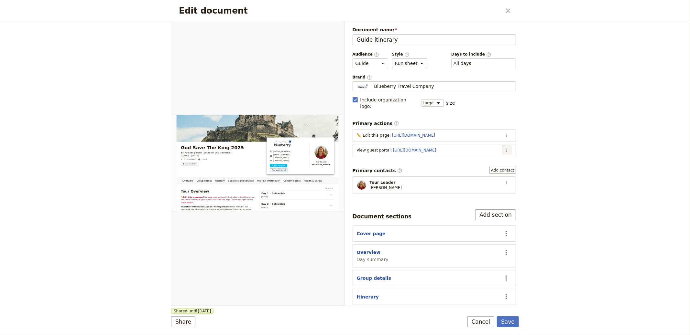
click at [504, 148] on icon "Actions" at bounding box center [506, 150] width 5 height 5
click at [476, 158] on span "Edit action" at bounding box center [476, 158] width 52 height 6
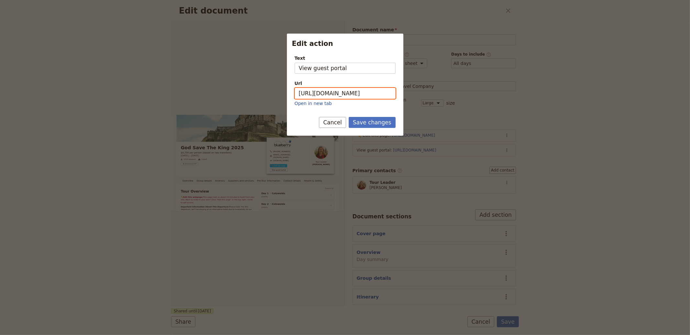
click at [344, 94] on input "[URL][DOMAIN_NAME]" at bounding box center [345, 93] width 101 height 11
paste input "gT7Tmrd7nQZikG_oy-TLq"
type input "[URL][DOMAIN_NAME]"
click at [369, 118] on button "Save changes" at bounding box center [372, 122] width 47 height 11
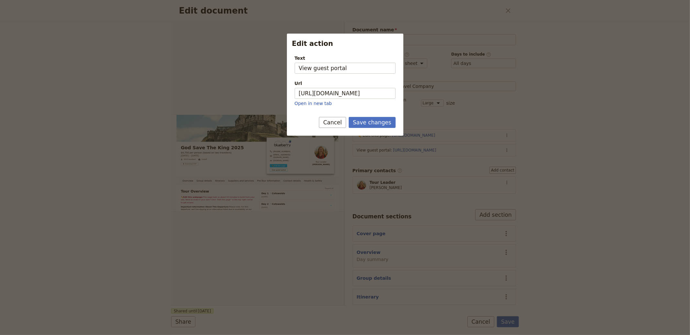
scroll to position [0, 0]
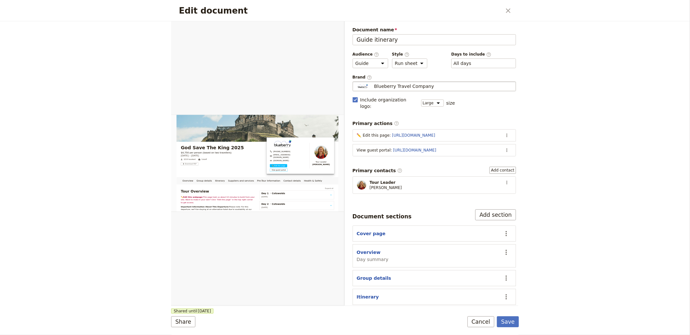
click at [418, 88] on span "Blueberry Travel Company" at bounding box center [404, 86] width 60 height 6
click at [355, 82] on input "Blueberry Travel Company" at bounding box center [355, 82] width 0 height 0
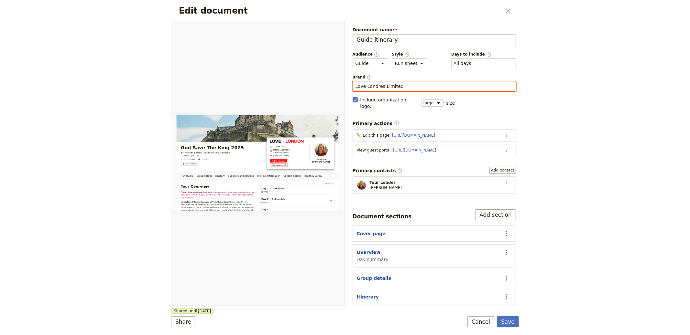
type input "Love Londres Limited"
click at [410, 80] on div "Brand ​ Love Londres Limited Love Londres Limited" at bounding box center [435, 83] width 164 height 17
click at [405, 86] on span "Love Londres Limited" at bounding box center [398, 86] width 48 height 6
click at [355, 82] on input "Love Londres Limited" at bounding box center [355, 82] width 0 height 0
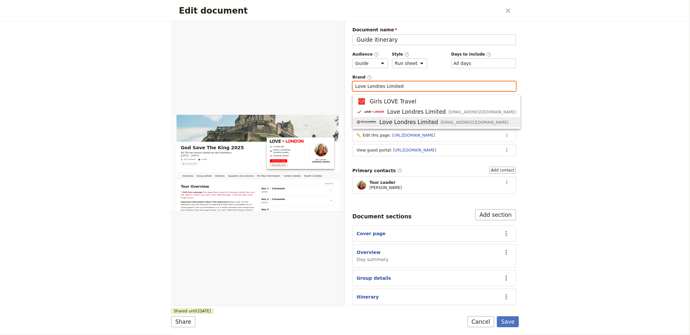
click at [396, 122] on span "Love Londres Limited" at bounding box center [408, 122] width 59 height 8
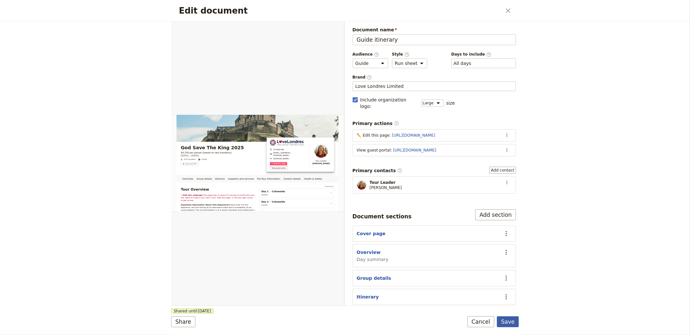
click at [507, 321] on button "Save" at bounding box center [508, 322] width 22 height 11
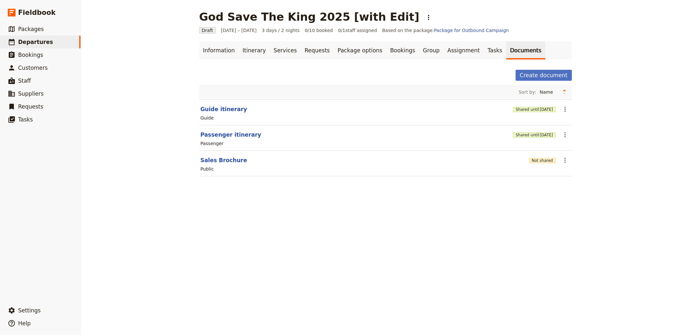
click at [542, 165] on div "Not shared" at bounding box center [542, 160] width 27 height 11
click at [542, 162] on button "Not shared" at bounding box center [542, 160] width 27 height 5
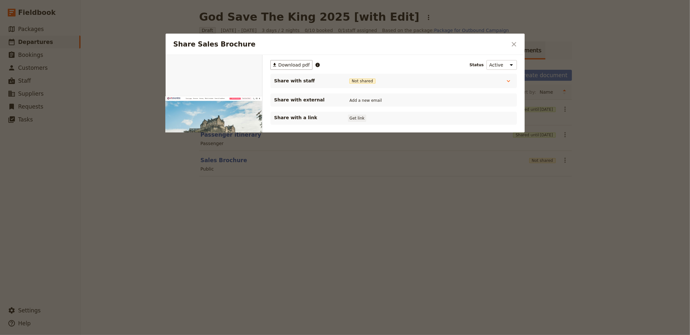
click at [354, 116] on button "Get link" at bounding box center [357, 118] width 18 height 7
click at [510, 43] on icon "Close dialog" at bounding box center [514, 44] width 8 height 8
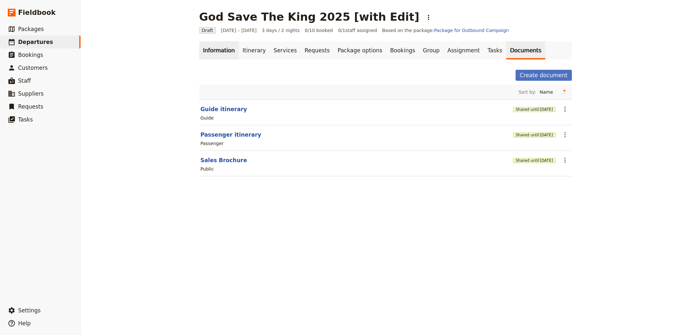
click at [217, 54] on link "Information" at bounding box center [218, 50] width 39 height 18
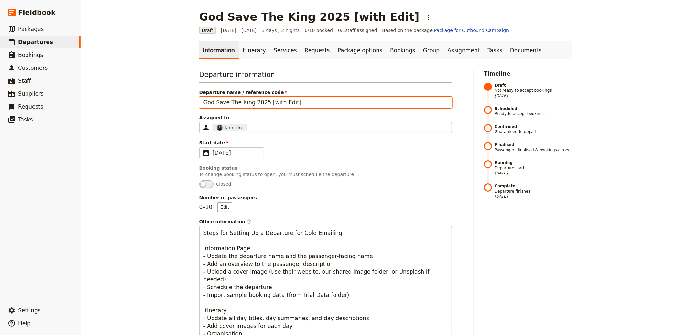
click at [260, 104] on input "God Save The King 2025 [with Edit]" at bounding box center [325, 102] width 253 height 11
drag, startPoint x: 261, startPoint y: 102, endPoint x: 158, endPoint y: 100, distance: 102.9
click at [158, 100] on div "God Save The King 2025 [with Edit] ​ Draft [DATE] – [DATE] 3 days / 2 nights 0/…" at bounding box center [385, 167] width 609 height 335
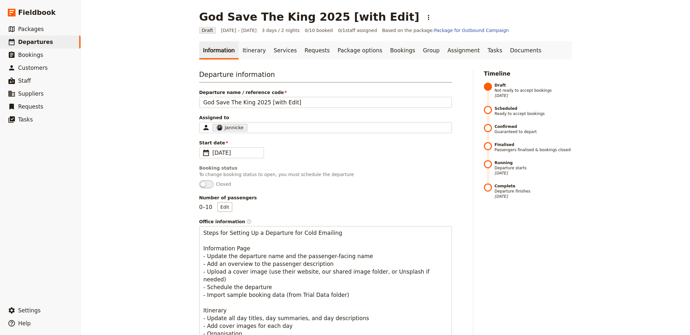
click at [506, 47] on link "Documents" at bounding box center [525, 50] width 39 height 18
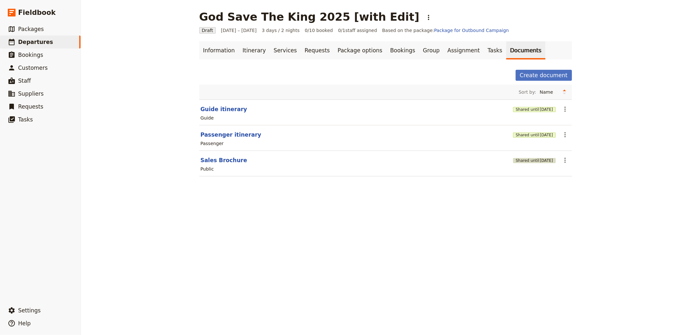
click at [515, 161] on button "Shared until [DATE]" at bounding box center [534, 160] width 42 height 5
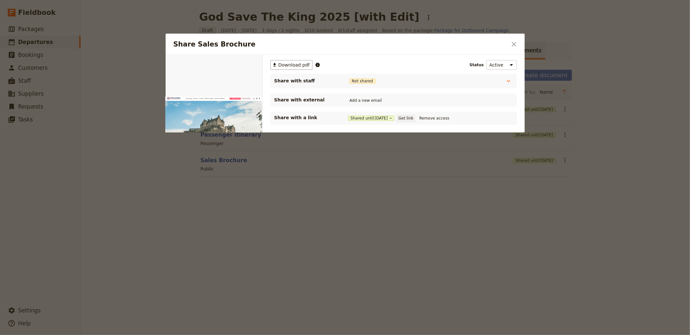
click at [415, 117] on button "Get link" at bounding box center [406, 118] width 18 height 7
click at [514, 43] on icon "Close dialog" at bounding box center [514, 44] width 5 height 5
click at [514, 43] on link "Documents" at bounding box center [525, 50] width 39 height 18
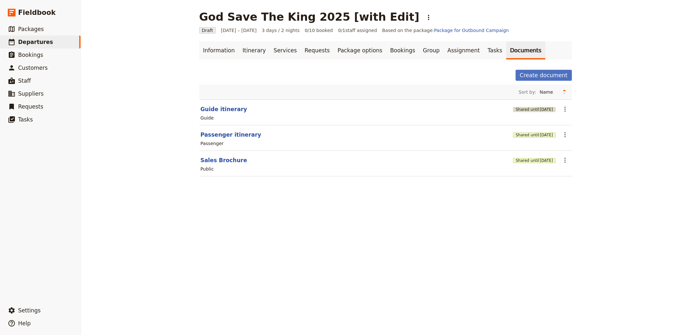
click at [540, 108] on span "[DATE]" at bounding box center [546, 109] width 13 height 5
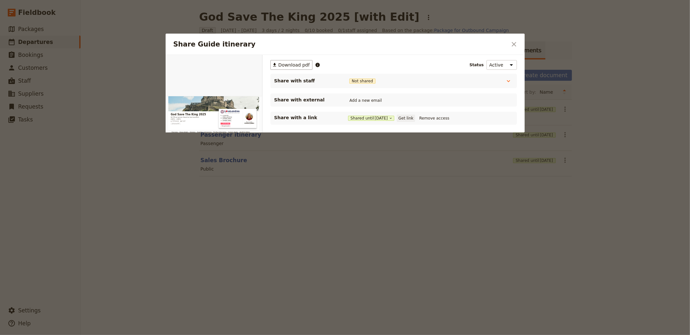
click at [409, 116] on button "Get link" at bounding box center [406, 118] width 18 height 7
click at [516, 43] on icon "Close dialog" at bounding box center [514, 44] width 8 height 8
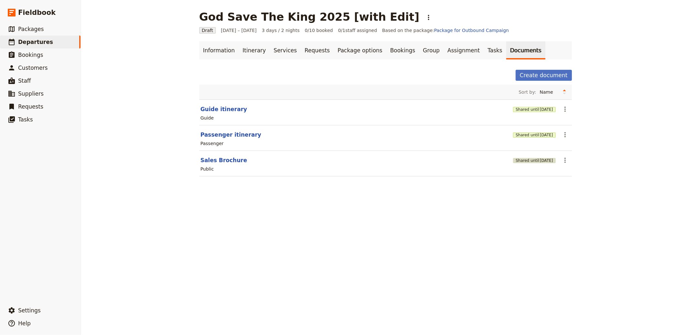
click at [540, 159] on span "[DATE]" at bounding box center [546, 160] width 13 height 5
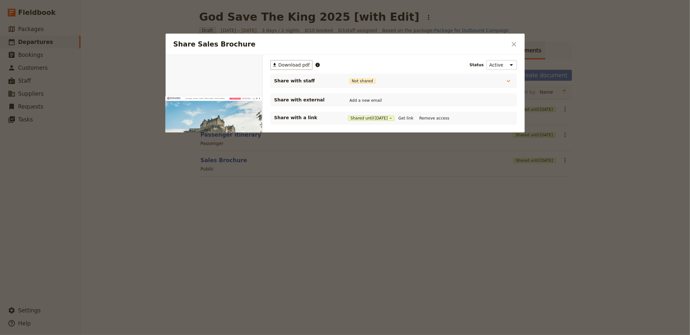
click at [514, 48] on button "​" at bounding box center [513, 44] width 11 height 11
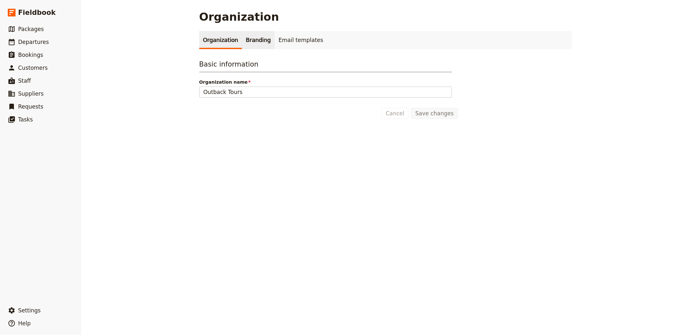
click at [242, 44] on link "Branding" at bounding box center [258, 40] width 33 height 18
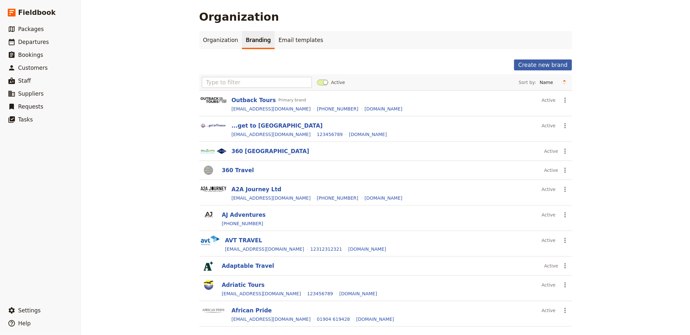
click at [551, 60] on button "Create new brand" at bounding box center [543, 65] width 58 height 11
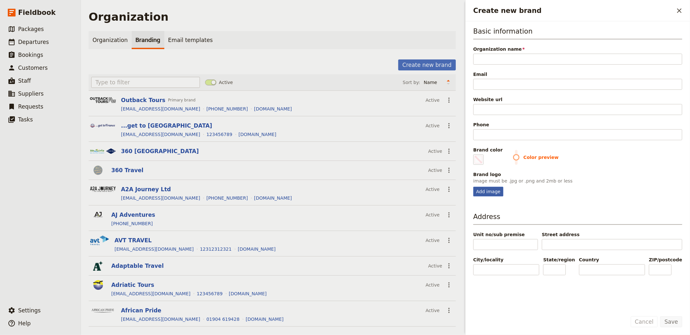
click at [493, 191] on div "Add image" at bounding box center [488, 192] width 30 height 10
click at [473, 187] on input "Add image" at bounding box center [473, 187] width 0 height 0
click at [485, 186] on fieldset "Brand logo image must be .jpg or .png and 2mb or less Add image" at bounding box center [577, 183] width 209 height 25
click at [485, 188] on div "Add image" at bounding box center [488, 192] width 30 height 10
click at [473, 187] on input "Add image" at bounding box center [473, 187] width 0 height 0
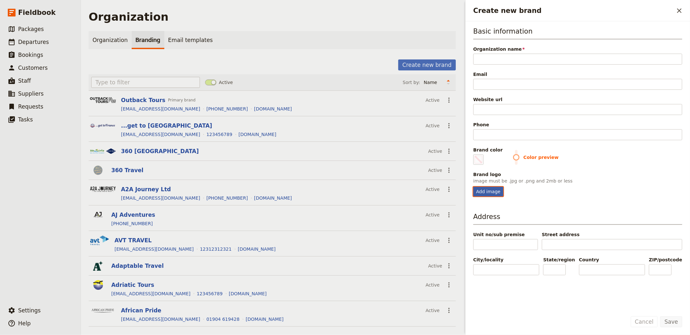
type input "C:\fakepath\logo (1) (1).png"
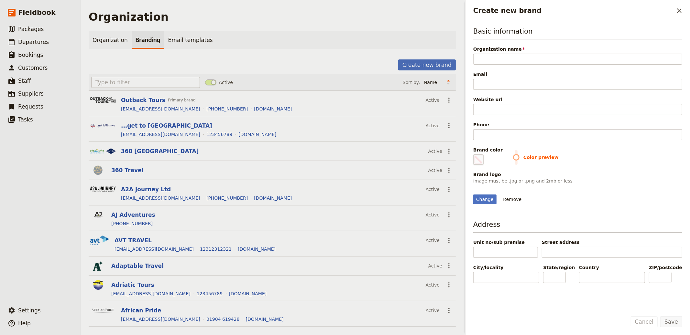
click at [479, 162] on span "Create new brand" at bounding box center [479, 160] width 8 height 8
click at [475, 155] on input "#000000" at bounding box center [475, 154] width 0 height 0
type input "#fe4f70"
click at [639, 204] on div "Change Remove" at bounding box center [577, 200] width 209 height 10
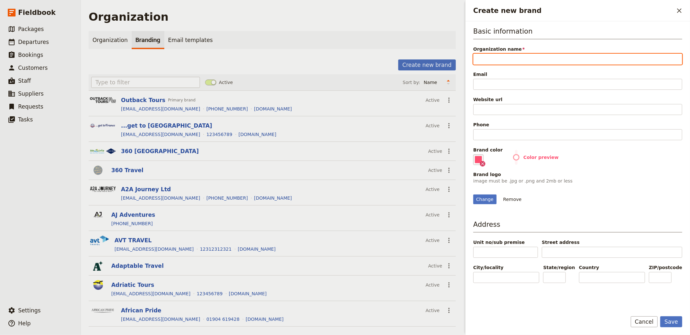
click at [501, 64] on input "Organization name" at bounding box center [577, 59] width 209 height 11
paste input "Love Londres Limited"
type input "Love Londres Limited"
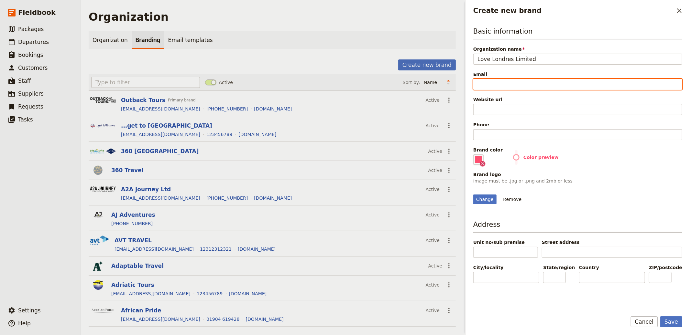
click at [513, 86] on input "Email" at bounding box center [577, 84] width 209 height 11
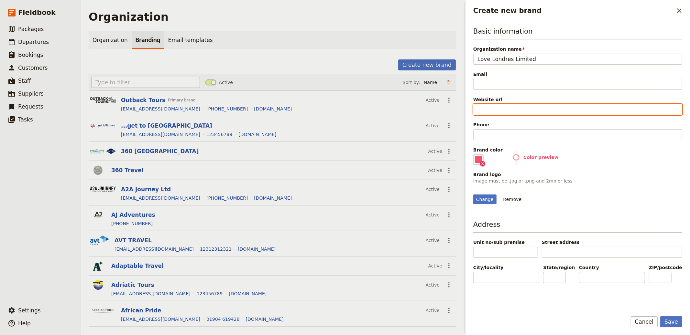
click at [498, 112] on input "Website url" at bounding box center [577, 109] width 209 height 11
click at [497, 112] on input "Website url" at bounding box center [577, 109] width 209 height 11
paste input "https://www.lovelondres.com/"
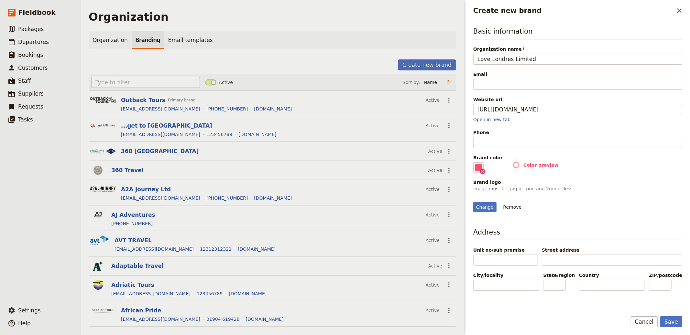
type input "https://www.lovelondres.com"
click at [530, 91] on div "Basic information Organization name Love Londres Limited Email Website url http…" at bounding box center [577, 120] width 209 height 186
click at [531, 83] on input "Email" at bounding box center [577, 84] width 209 height 11
type input "[EMAIL_ADDRESS][DOMAIN_NAME]"
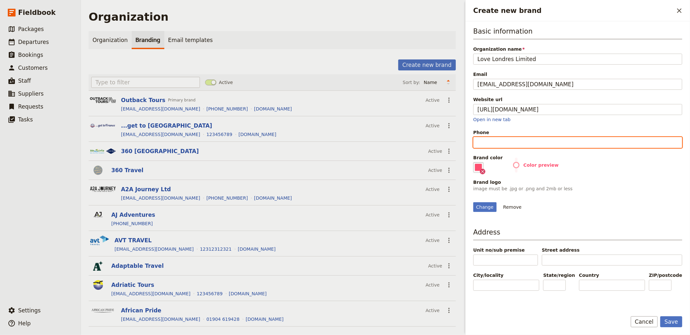
click at [513, 142] on input "Phone" at bounding box center [577, 142] width 209 height 11
type input "123456789"
click at [664, 317] on button "Save" at bounding box center [671, 322] width 22 height 11
